Goal: Task Accomplishment & Management: Manage account settings

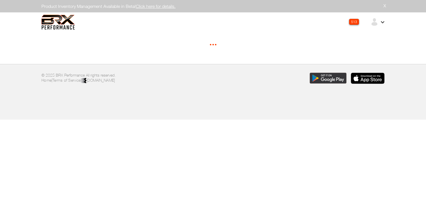
select select "*"
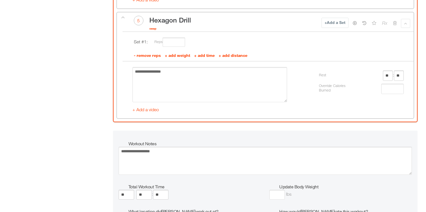
scroll to position [846, 0]
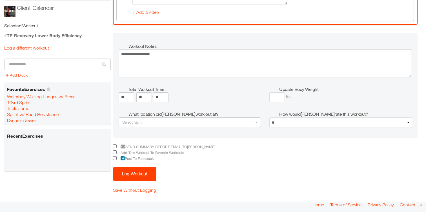
click at [134, 173] on button "Log Workout" at bounding box center [134, 174] width 43 height 14
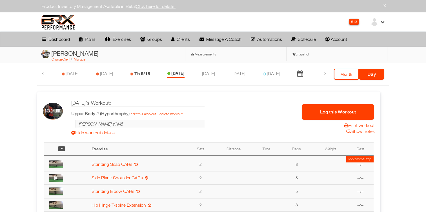
click at [137, 75] on link "Th 9/18" at bounding box center [142, 73] width 16 height 5
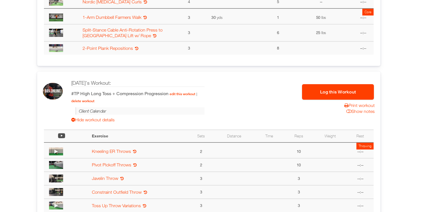
scroll to position [261, 0]
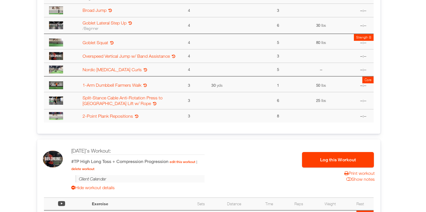
click at [315, 161] on button "Log this Workout" at bounding box center [338, 159] width 72 height 15
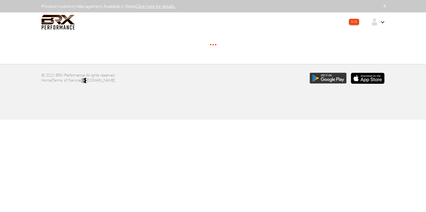
select select "*****"
select select "*"
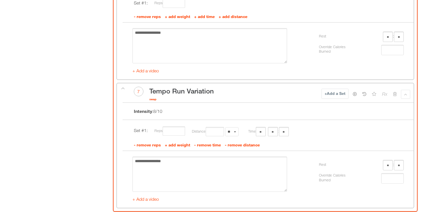
scroll to position [1290, 0]
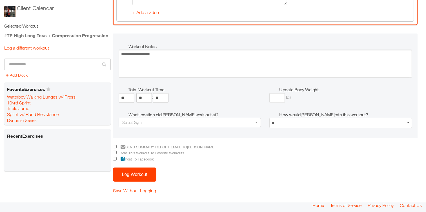
click at [128, 176] on button "Log Workout" at bounding box center [134, 174] width 43 height 14
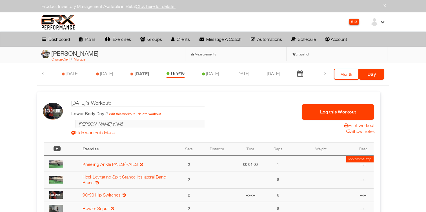
click at [133, 75] on icon at bounding box center [131, 73] width 3 height 3
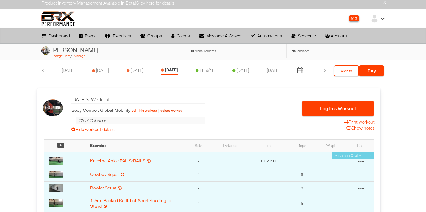
scroll to position [1, 0]
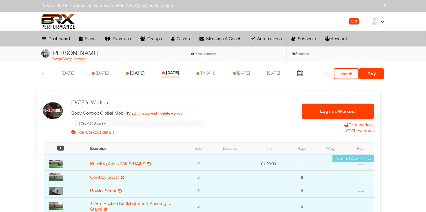
click at [140, 74] on link "[DATE]" at bounding box center [137, 72] width 15 height 5
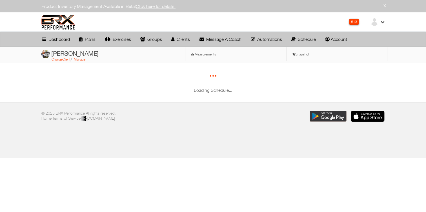
scroll to position [0, 0]
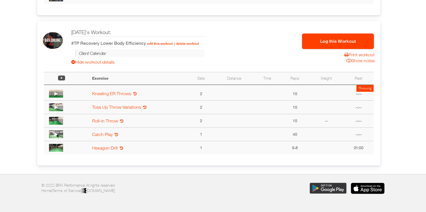
scroll to position [366, 0]
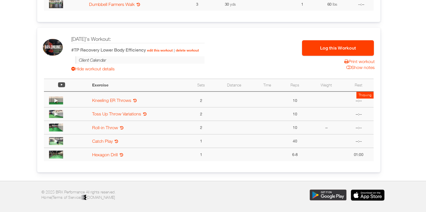
click at [319, 42] on button "Log this Workout" at bounding box center [338, 47] width 72 height 15
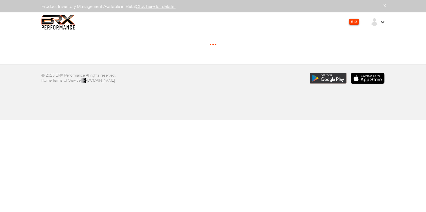
select select "*"
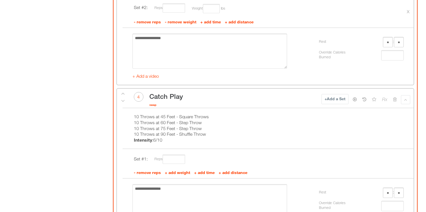
scroll to position [846, 0]
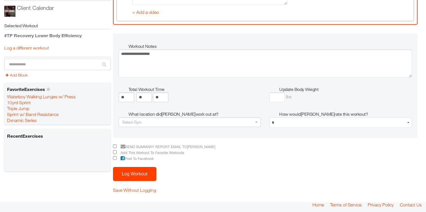
click at [140, 175] on button "Log Workout" at bounding box center [134, 174] width 43 height 14
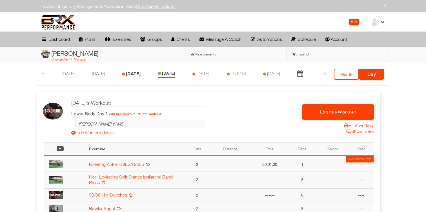
click at [139, 73] on link "[DATE]" at bounding box center [133, 73] width 15 height 5
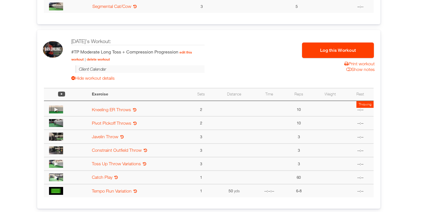
scroll to position [365, 0]
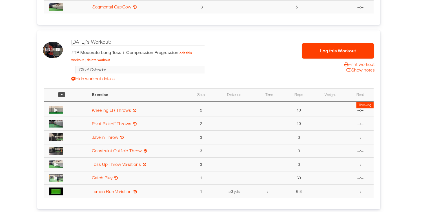
click at [316, 46] on button "Log this Workout" at bounding box center [338, 50] width 72 height 15
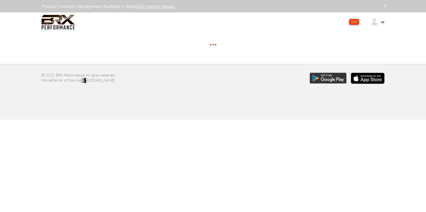
select select "*****"
select select "*"
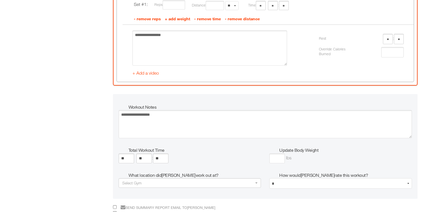
scroll to position [1290, 0]
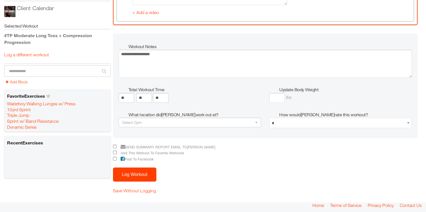
click at [143, 174] on button "Log Workout" at bounding box center [134, 174] width 43 height 14
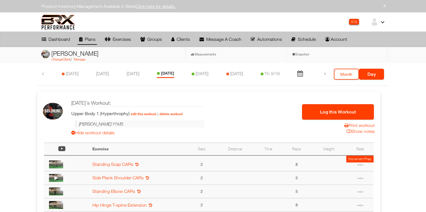
click at [82, 39] on icon at bounding box center [80, 39] width 3 height 5
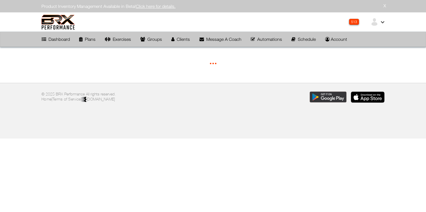
select select "**"
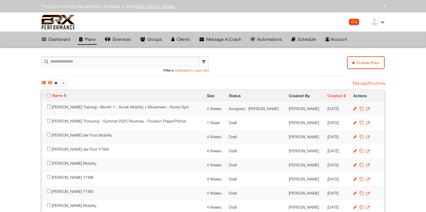
click at [91, 66] on input "text" at bounding box center [124, 61] width 167 height 10
type input "*******"
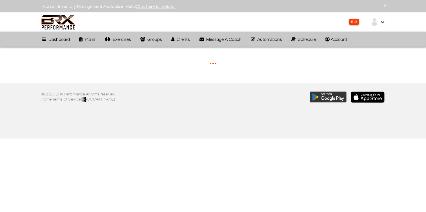
select select "**"
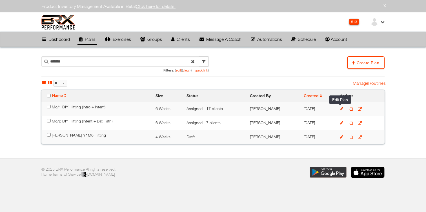
click at [340, 109] on icon at bounding box center [340, 109] width 3 height 4
